Goal: Information Seeking & Learning: Find contact information

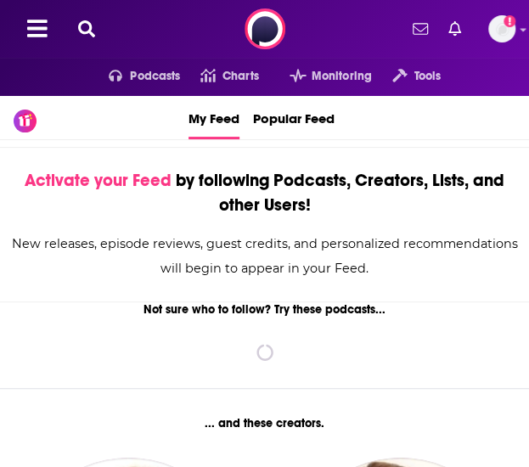
click at [88, 16] on div "Podcasts Charts Monitoring Tools For Business For Podcasters More Add a profile…" at bounding box center [264, 29] width 529 height 58
click at [87, 31] on icon at bounding box center [86, 28] width 17 height 17
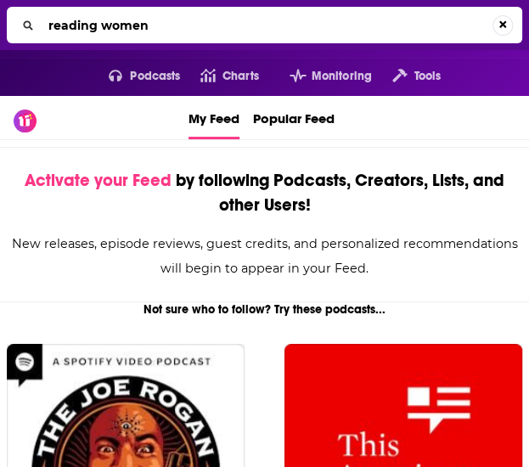
type input "reading women"
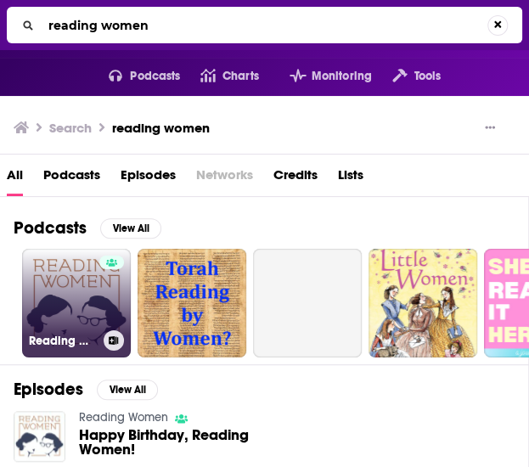
click at [100, 305] on div at bounding box center [111, 292] width 25 height 75
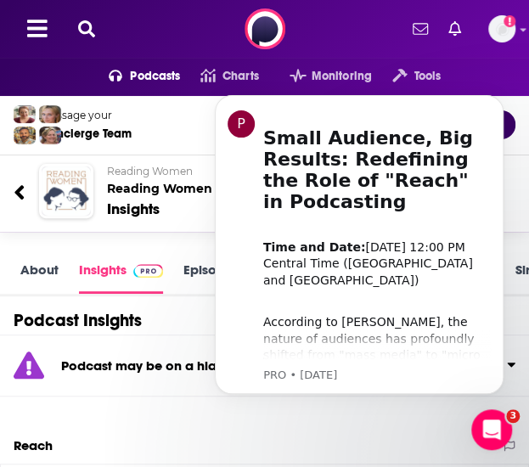
click at [313, 425] on body "P Small Audience, Big Results: Redefining the Role of "Reach" in Podcasting ​ T…" at bounding box center [359, 266] width 326 height 371
click at [92, 29] on icon at bounding box center [86, 28] width 17 height 17
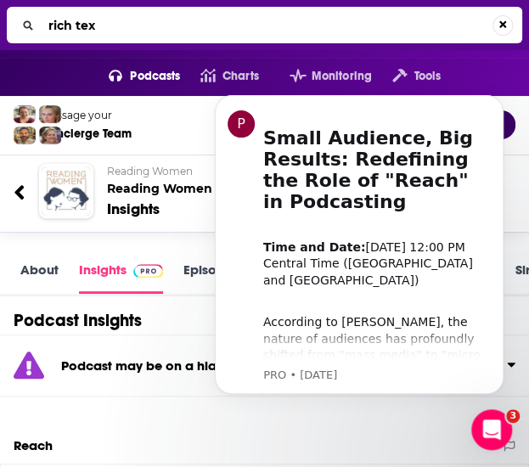
type input "rich text"
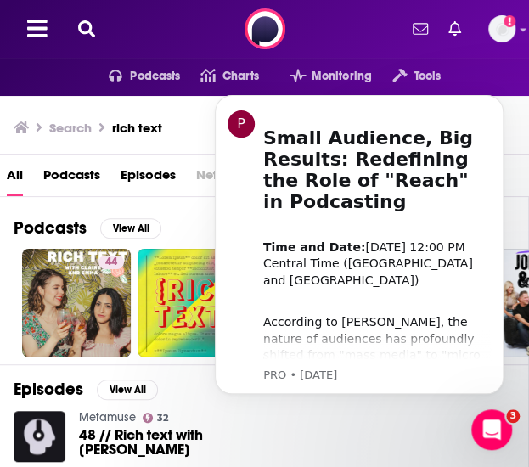
click at [189, 208] on div "Podcasts View All 44 73 25 59 + 113" at bounding box center [271, 280] width 515 height 167
click at [315, 430] on body "P Small Audience, Big Results: Redefining the Role of "Reach" in Podcasting ​ T…" at bounding box center [359, 266] width 326 height 371
click at [495, 99] on icon "Dismiss notification" at bounding box center [498, 99] width 9 height 9
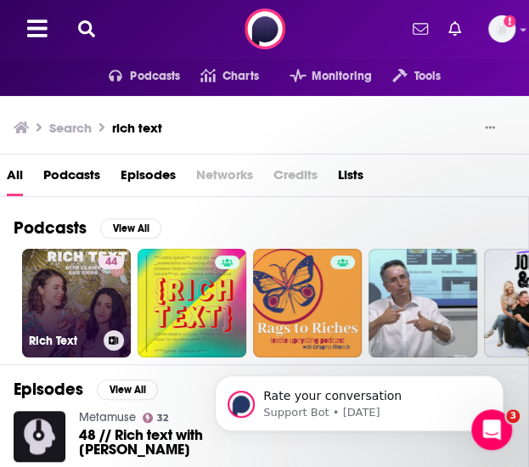
click at [66, 288] on link "44 Rich Text" at bounding box center [76, 303] width 109 height 109
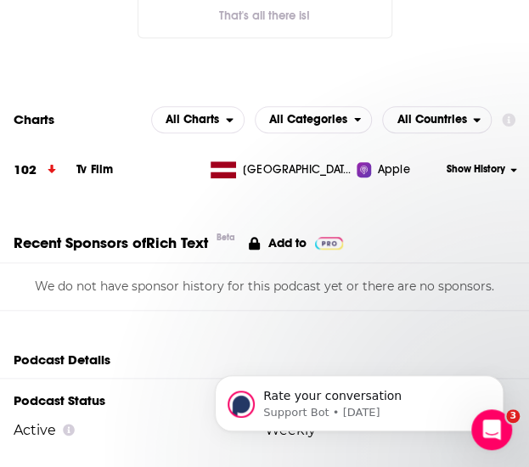
scroll to position [1527, 0]
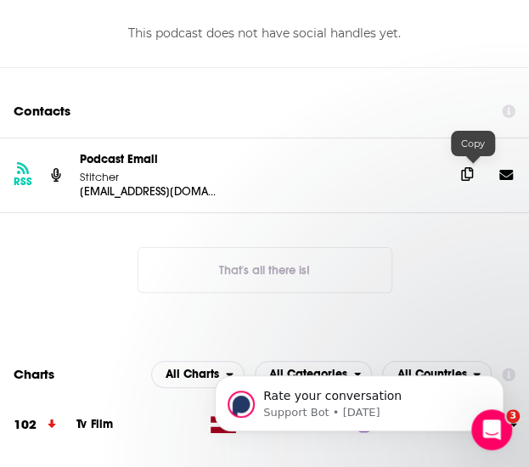
click at [471, 174] on icon at bounding box center [467, 174] width 12 height 14
click at [94, 254] on div "RSS Podcast Email Stitcher [EMAIL_ADDRESS][DOMAIN_NAME] [EMAIL_ADDRESS][DOMAIN_…" at bounding box center [264, 228] width 529 height 182
click at [55, 28] on div "This podcast does not have social handles yet." at bounding box center [264, 33] width 529 height 68
